Goal: Information Seeking & Learning: Learn about a topic

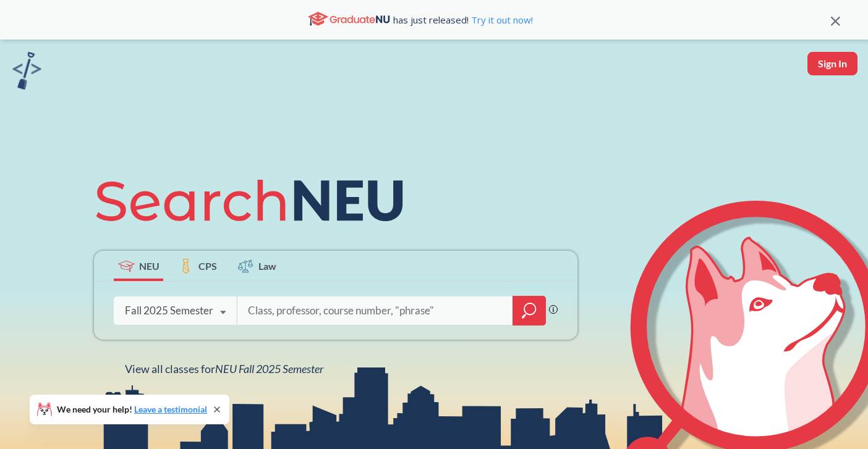
click at [318, 310] on input "search" at bounding box center [375, 311] width 257 height 26
type input "psychology"
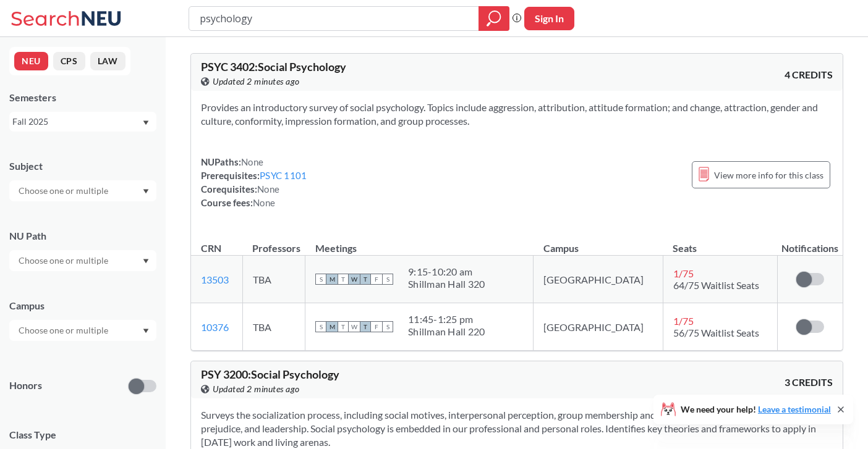
click at [328, 146] on div "Provides an introductory survey of social psychology. Topics include aggression…" at bounding box center [516, 160] width 651 height 138
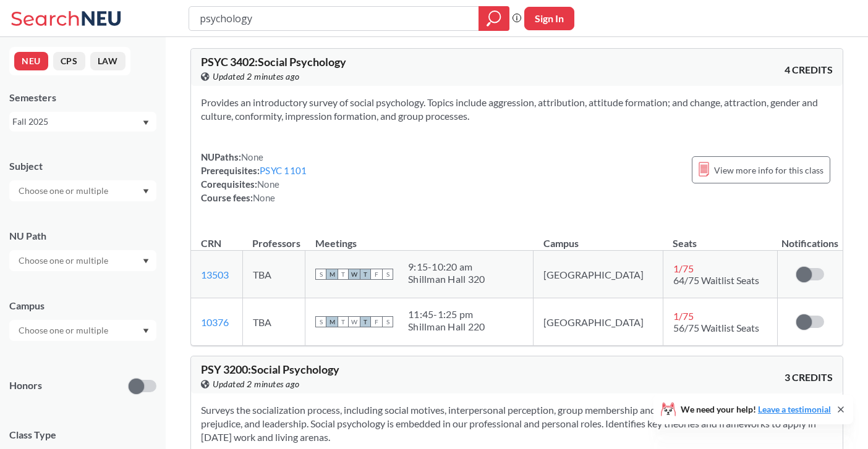
click at [130, 263] on div at bounding box center [82, 260] width 147 height 21
click at [103, 214] on div "Subject NU Path Writing Intensive ( 181 ) Societies/Institutions ( 139 ) Interp…" at bounding box center [82, 427] width 147 height 561
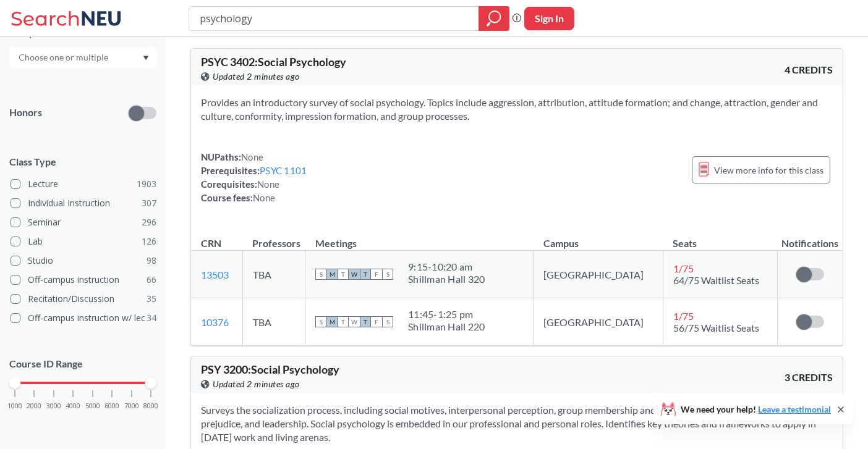
scroll to position [0, 0]
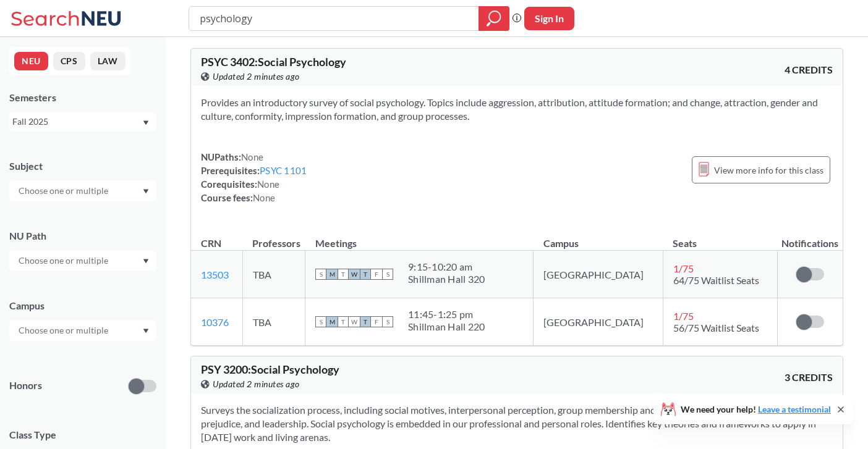
click at [72, 63] on button "CPS" at bounding box center [69, 61] width 32 height 19
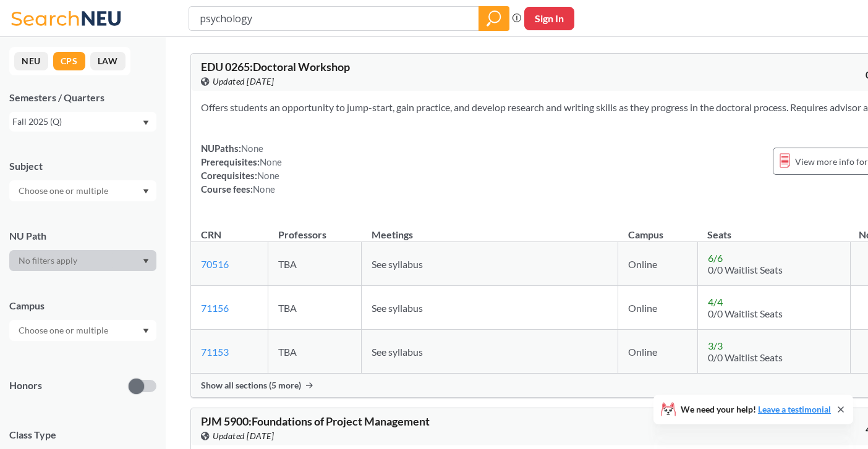
scroll to position [5, 0]
click at [76, 119] on div "Fall 2025 (Q)" at bounding box center [76, 122] width 129 height 14
click at [71, 143] on div "Fall 2025 (Q)" at bounding box center [86, 149] width 140 height 14
click at [84, 129] on div "Fall 2025 (Q)" at bounding box center [82, 122] width 147 height 20
click at [85, 127] on div "Fall 2025 (Q)" at bounding box center [76, 122] width 129 height 14
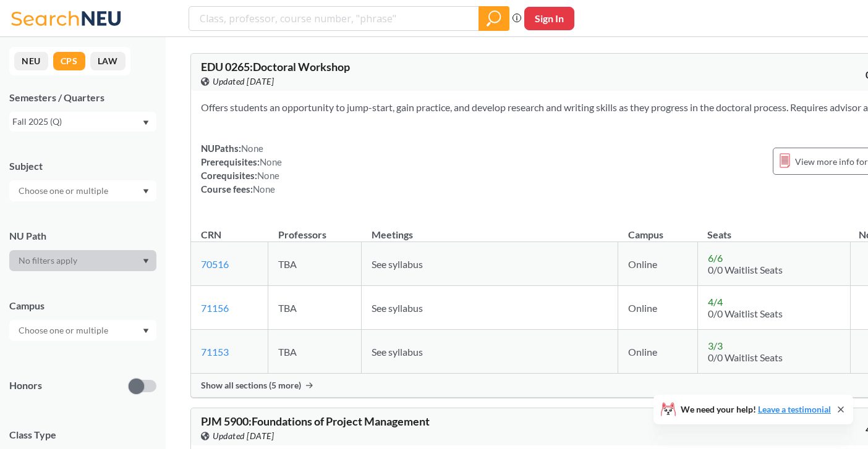
click at [85, 197] on input "text" at bounding box center [64, 191] width 104 height 15
type input "p"
